Goal: Check status: Check status

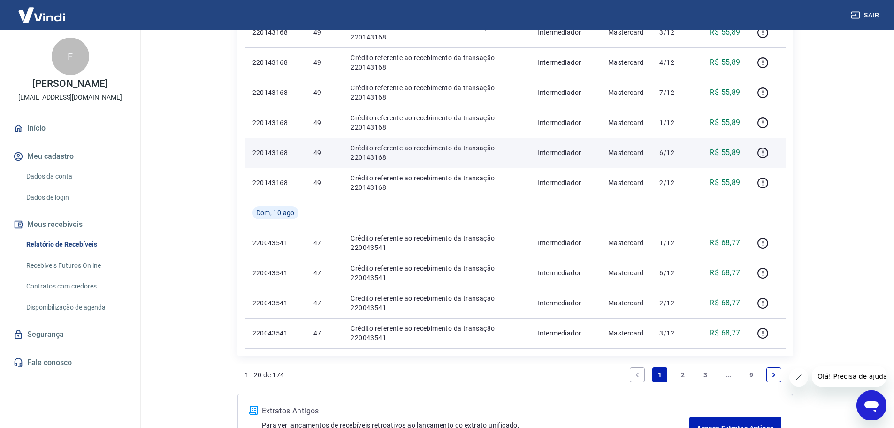
scroll to position [610, 0]
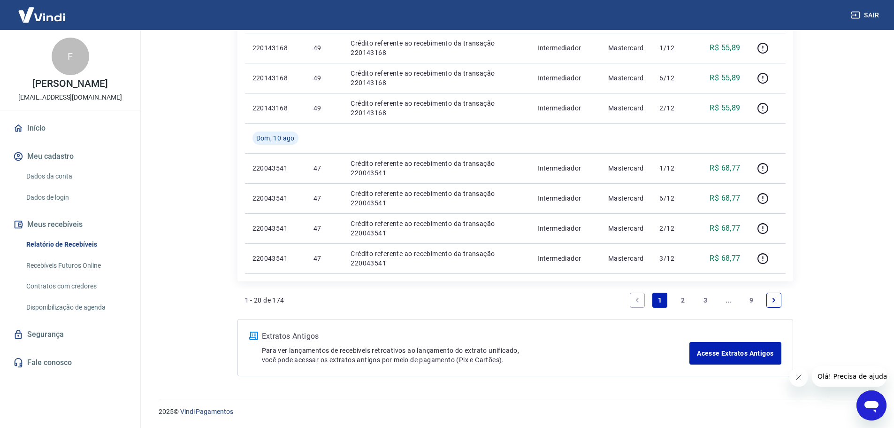
click at [684, 301] on link "2" at bounding box center [682, 299] width 15 height 15
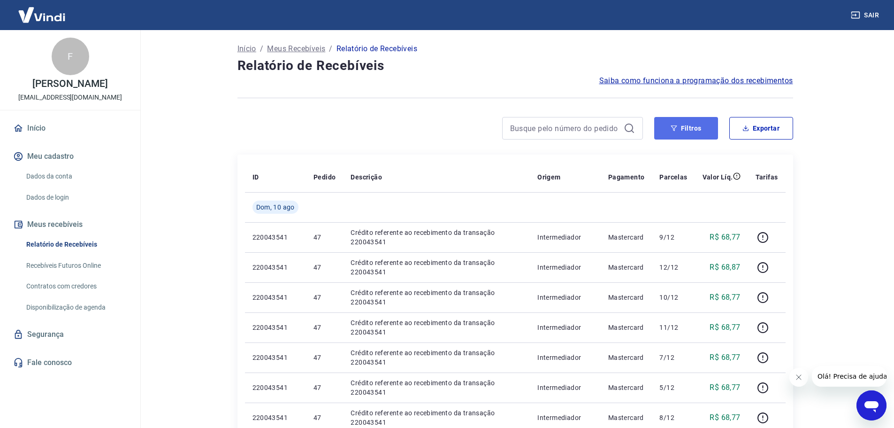
click at [706, 135] on button "Filtros" at bounding box center [686, 128] width 64 height 23
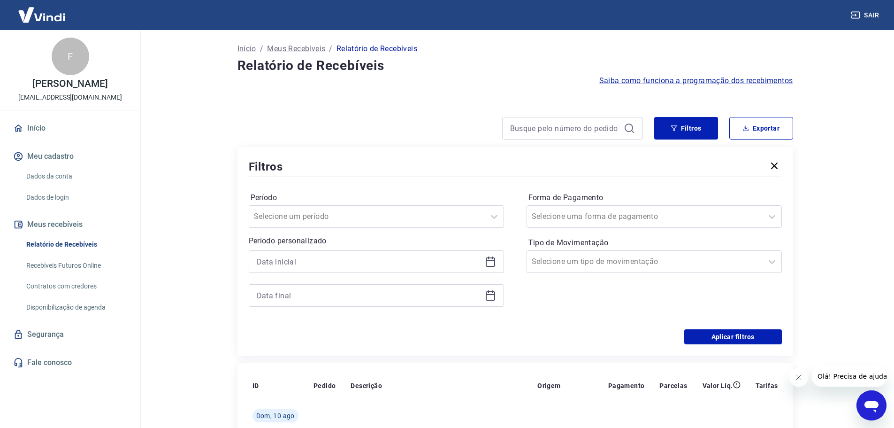
click at [372, 269] on div at bounding box center [376, 261] width 255 height 23
click at [489, 264] on icon at bounding box center [490, 261] width 11 height 11
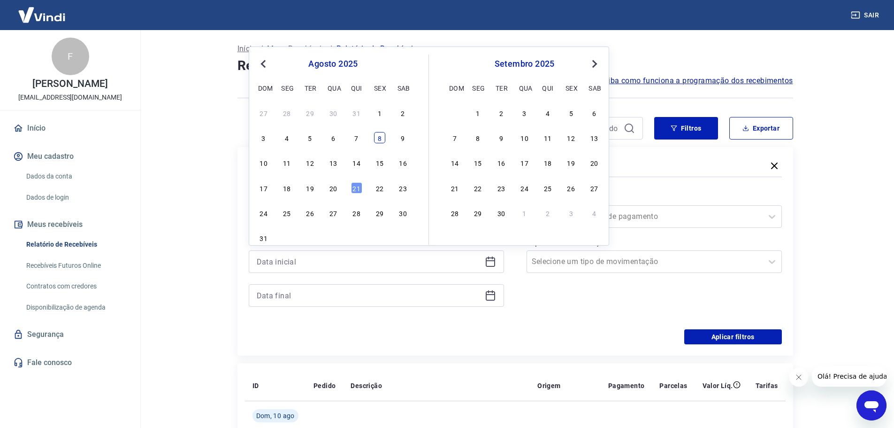
click at [380, 138] on div "8" at bounding box center [379, 137] width 11 height 11
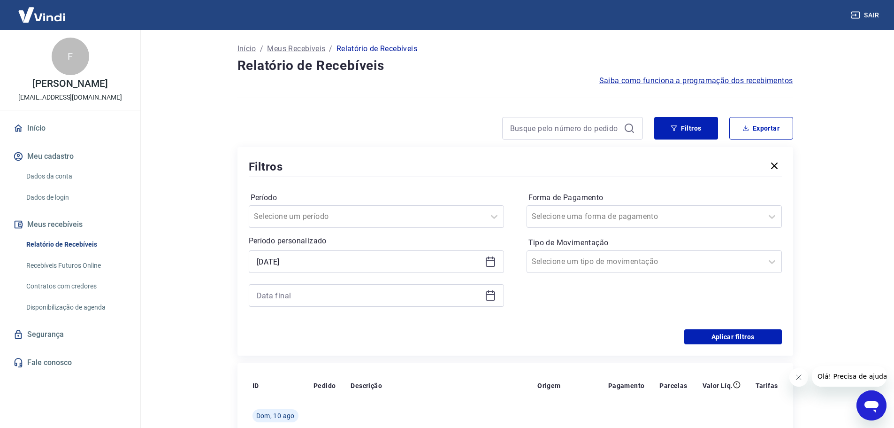
type input "[DATE]"
click at [488, 293] on icon at bounding box center [490, 295] width 11 height 11
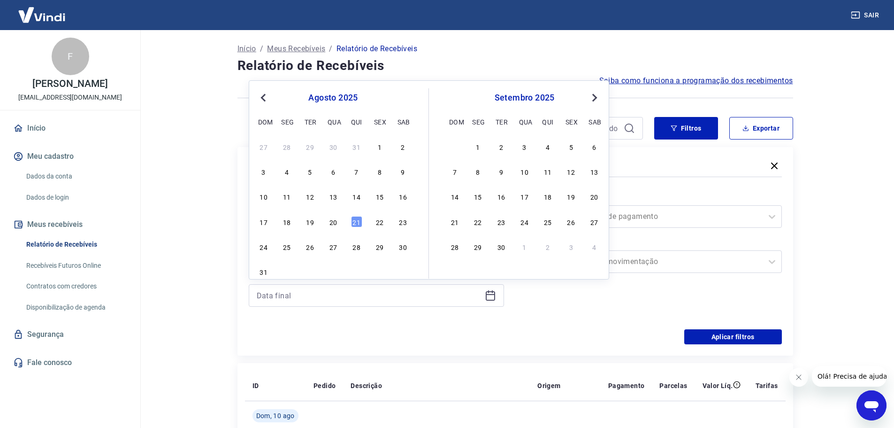
click at [377, 169] on div "8" at bounding box center [379, 171] width 11 height 11
type input "[DATE]"
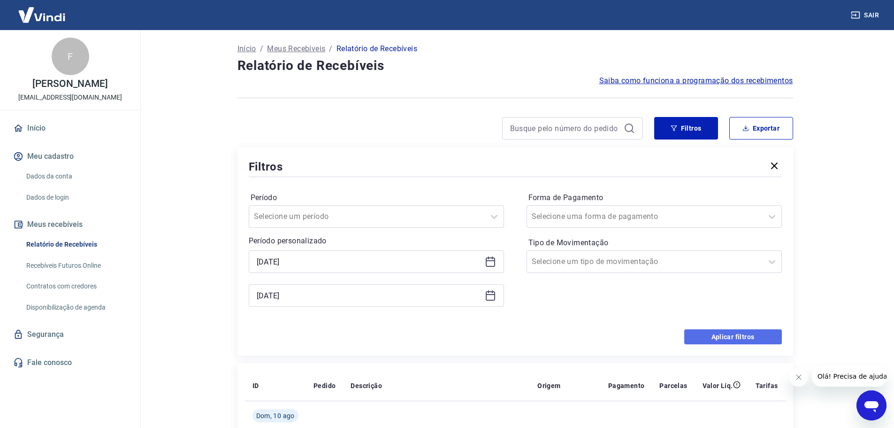
click at [735, 337] on button "Aplicar filtros" at bounding box center [733, 336] width 98 height 15
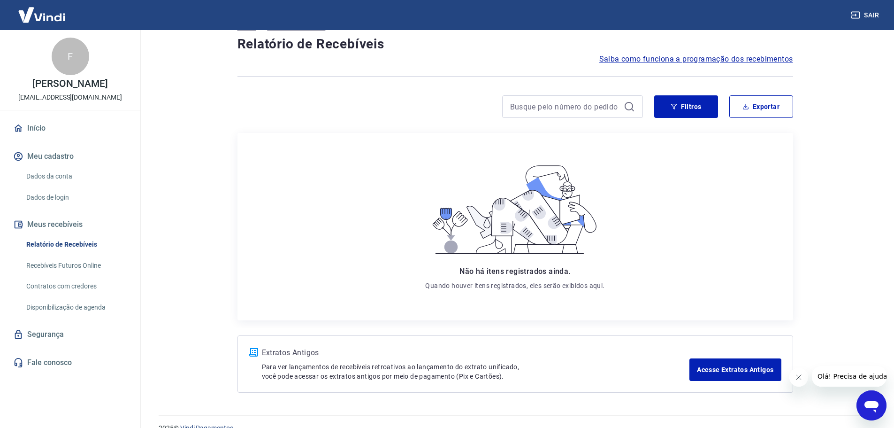
scroll to position [38, 0]
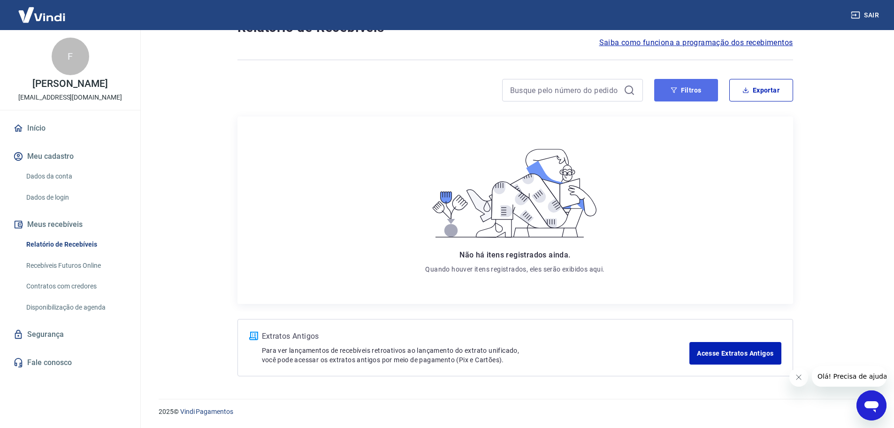
click at [688, 88] on button "Filtros" at bounding box center [686, 90] width 64 height 23
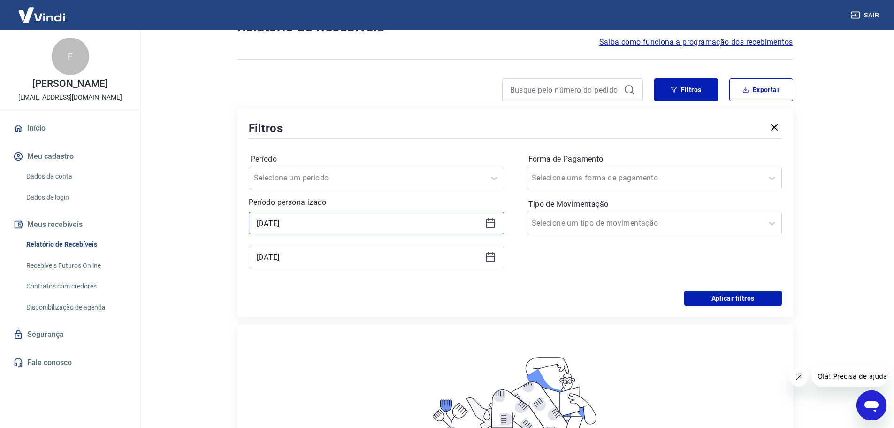
click at [395, 221] on input "[DATE]" at bounding box center [369, 223] width 224 height 14
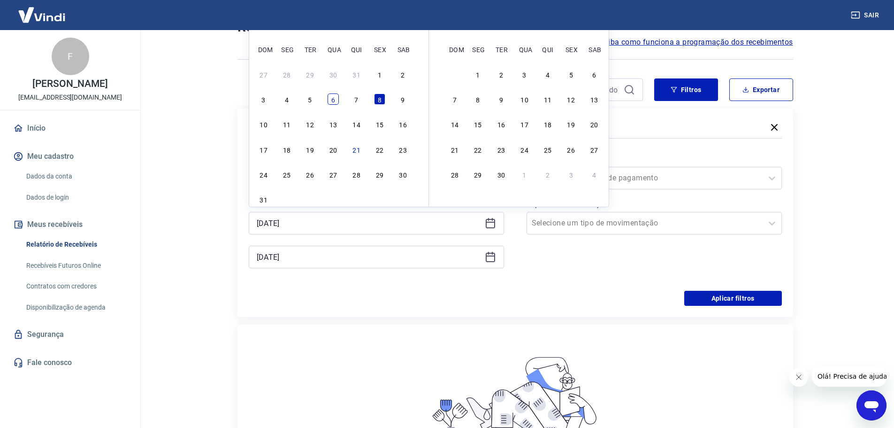
click at [333, 102] on div "6" at bounding box center [333, 98] width 11 height 11
type input "[DATE]"
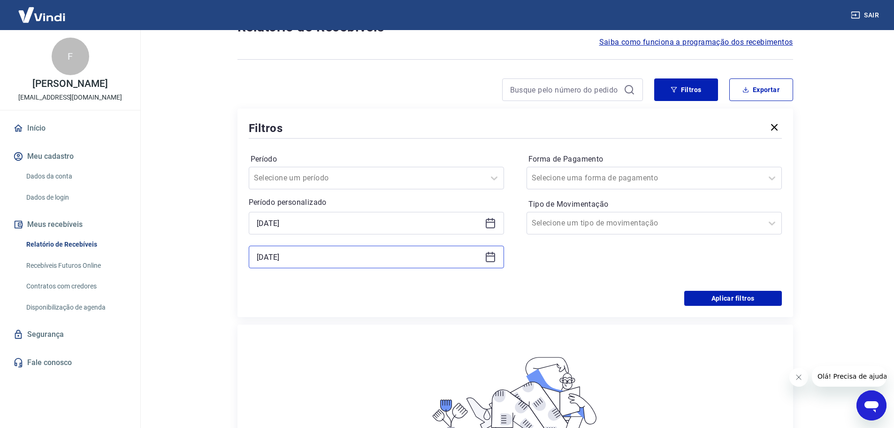
click at [419, 258] on input "[DATE]" at bounding box center [369, 257] width 224 height 14
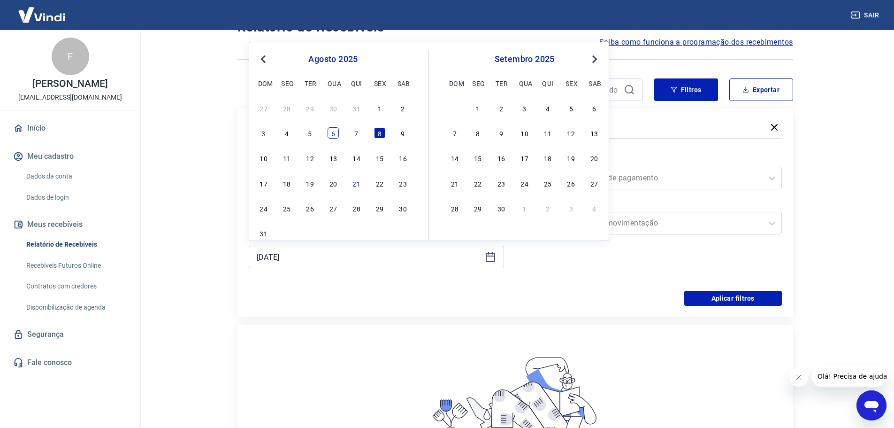
click at [334, 131] on div "6" at bounding box center [333, 132] width 11 height 11
type input "[DATE]"
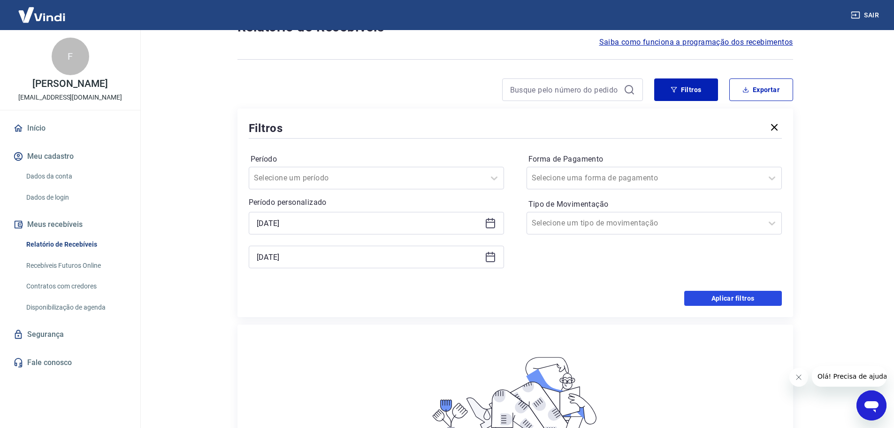
click at [706, 295] on button "Aplicar filtros" at bounding box center [733, 298] width 98 height 15
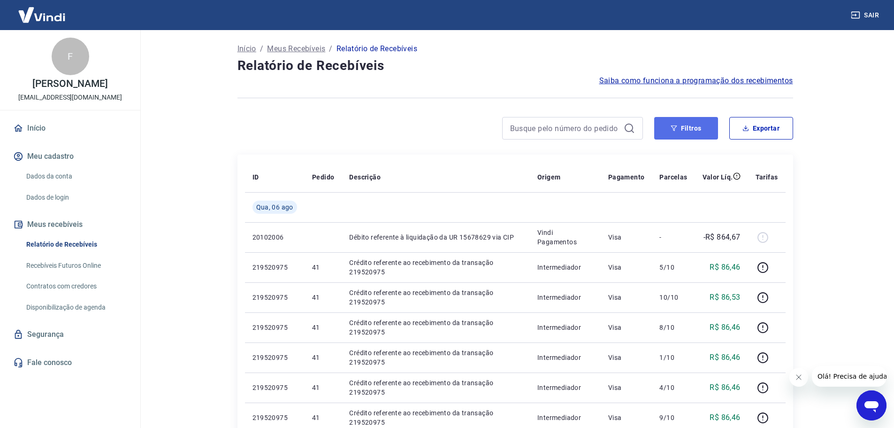
click at [683, 134] on button "Filtros" at bounding box center [686, 128] width 64 height 23
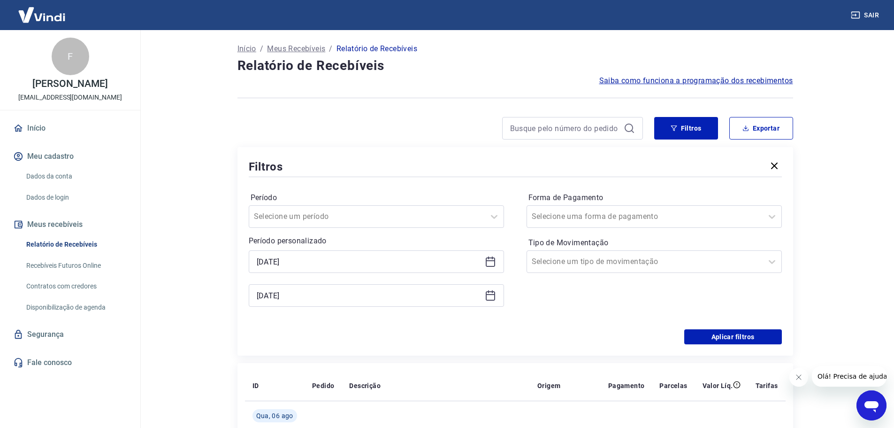
click at [490, 262] on icon at bounding box center [490, 261] width 11 height 11
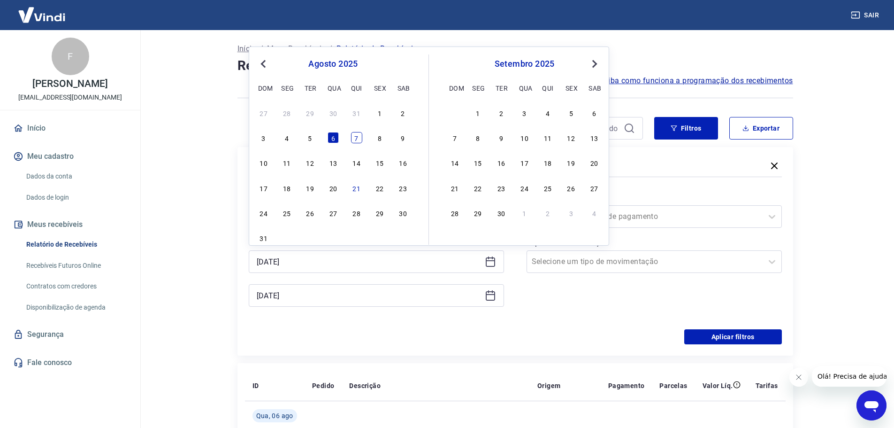
click at [359, 137] on div "7" at bounding box center [356, 137] width 11 height 11
type input "[DATE]"
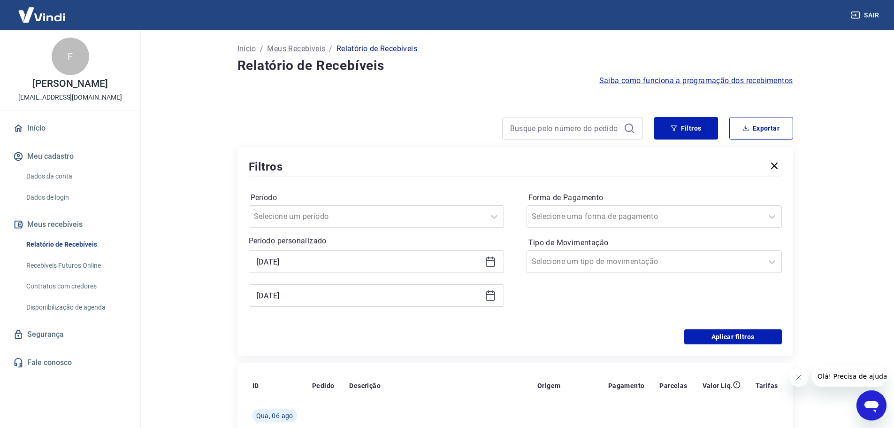
click at [488, 294] on icon at bounding box center [490, 294] width 9 height 1
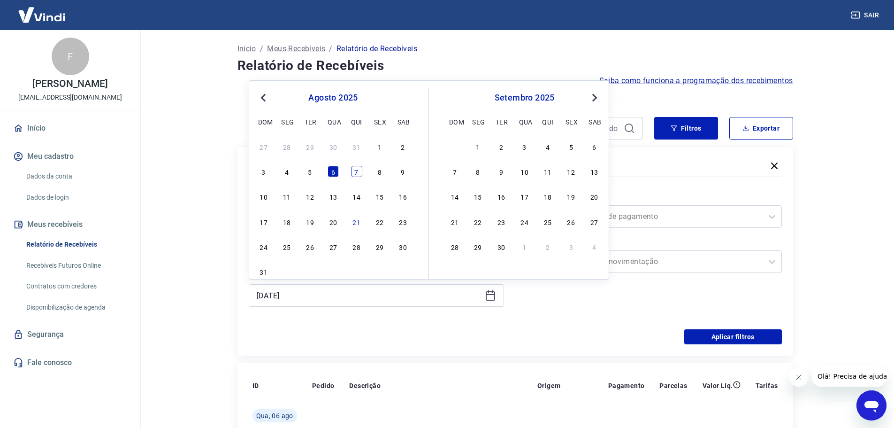
click at [360, 176] on div "7" at bounding box center [356, 171] width 11 height 11
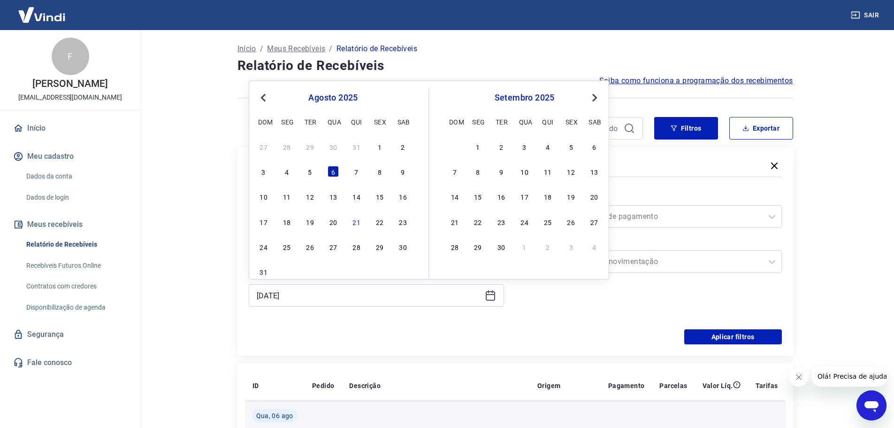
type input "[DATE]"
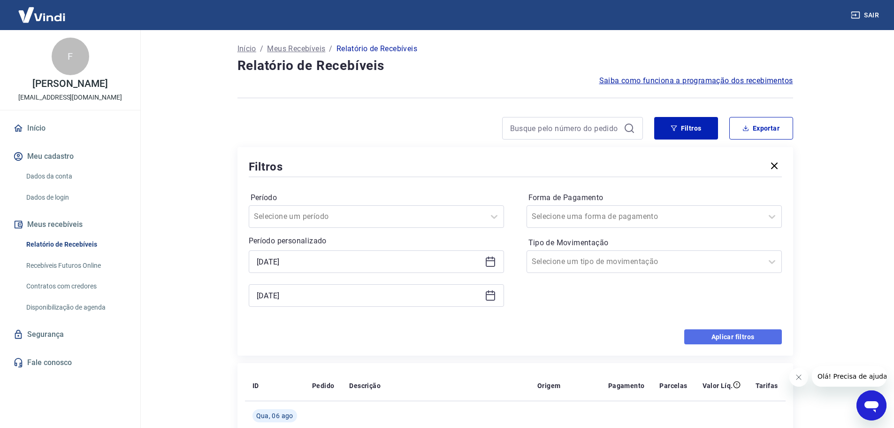
click at [750, 333] on button "Aplicar filtros" at bounding box center [733, 336] width 98 height 15
